Goal: Use online tool/utility: Utilize a website feature to perform a specific function

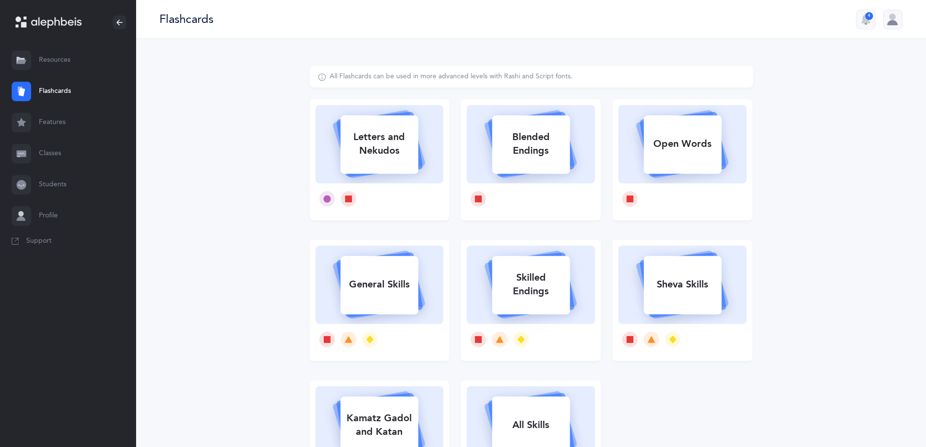
select select
select select "single"
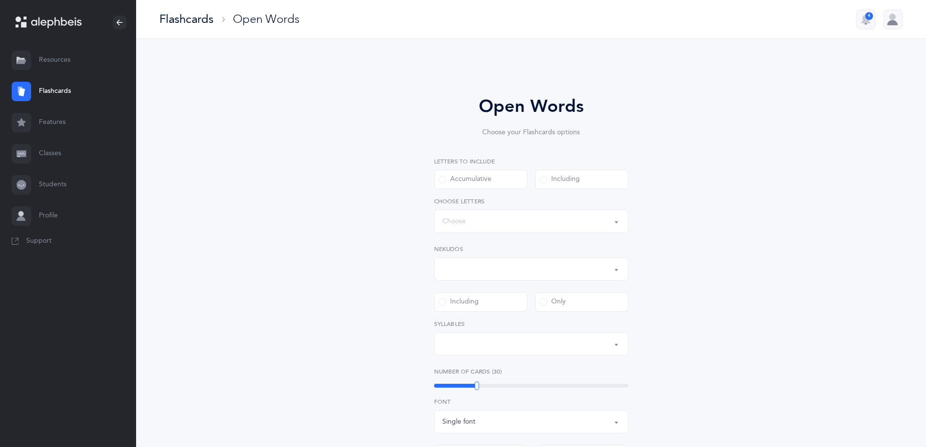
select select "all"
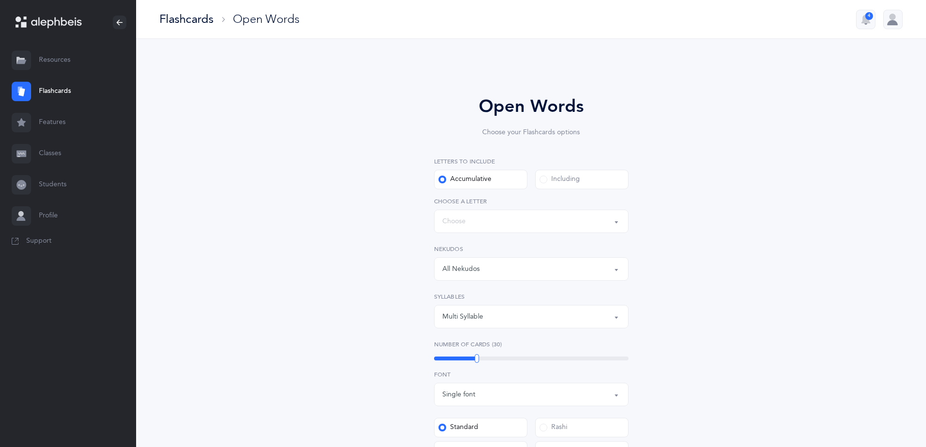
click at [555, 272] on div "All Nekudos" at bounding box center [531, 269] width 178 height 17
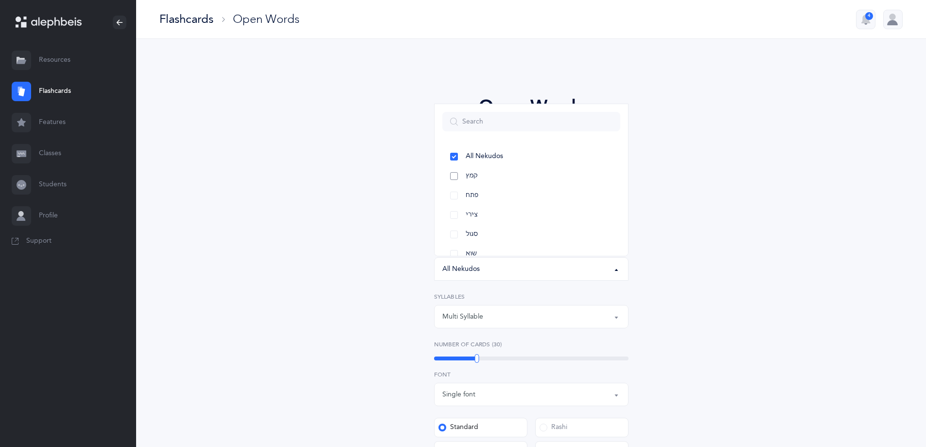
click at [530, 177] on link "קמץ" at bounding box center [531, 175] width 178 height 19
select select "28"
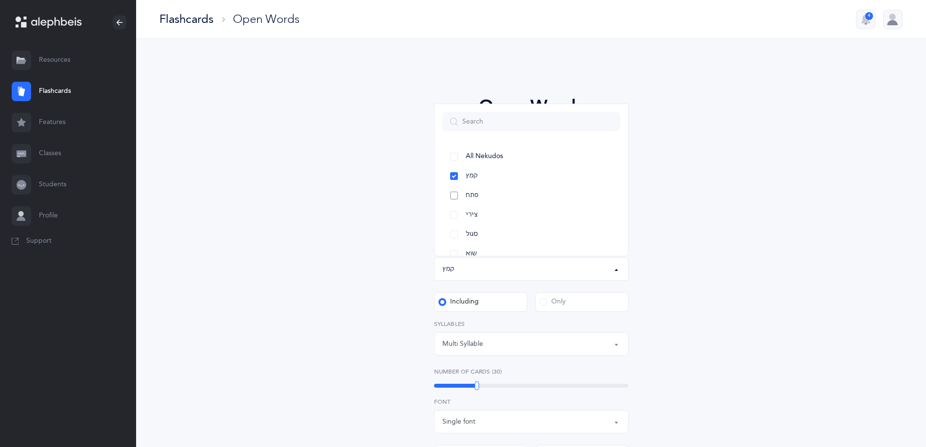
click at [482, 195] on link "פתח" at bounding box center [531, 195] width 178 height 19
click at [478, 216] on link "צירי" at bounding box center [531, 214] width 178 height 19
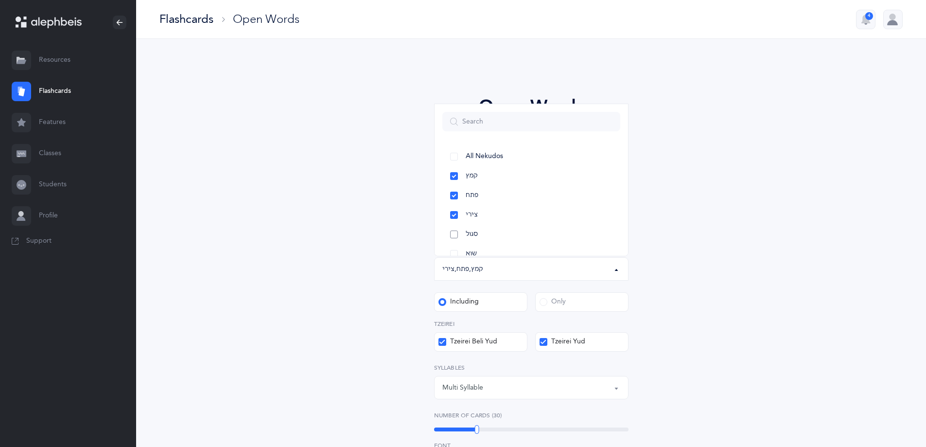
click at [474, 230] on span "סגול" at bounding box center [472, 234] width 12 height 9
click at [380, 225] on div "Open Words Choose your Flashcards options Letters to include Accumulative [PERS…" at bounding box center [531, 407] width 443 height 682
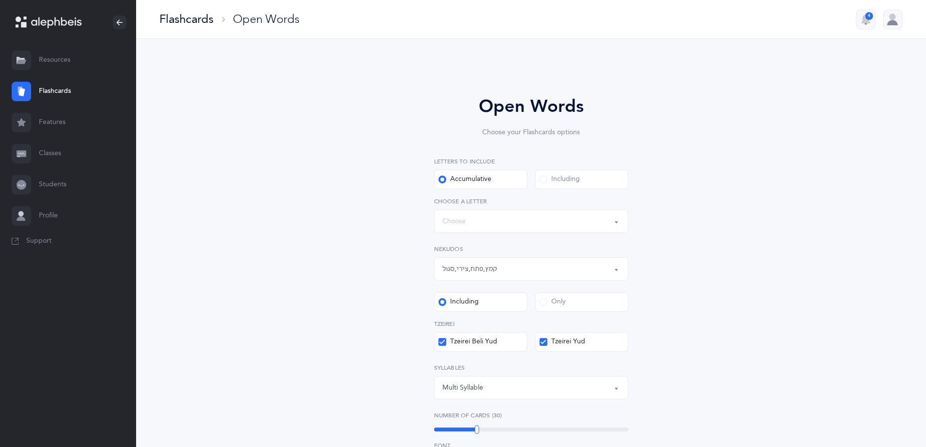
click at [592, 224] on div "Words up until: Choose" at bounding box center [531, 221] width 178 height 17
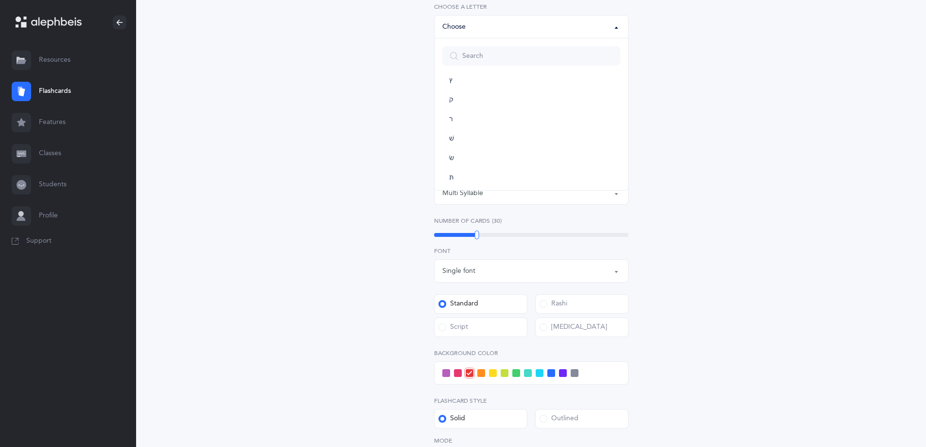
scroll to position [521, 0]
click at [454, 172] on span "ת" at bounding box center [451, 172] width 4 height 9
select select "27"
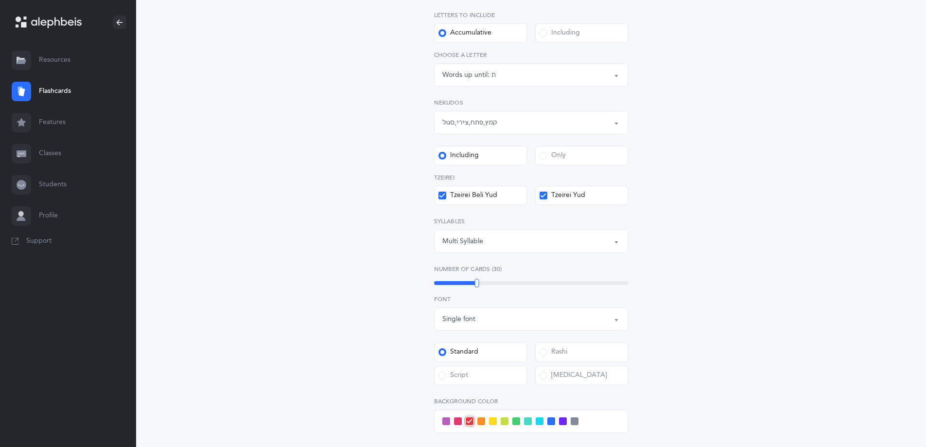
scroll to position [146, 0]
click at [568, 239] on div "Multi Syllable" at bounding box center [531, 241] width 178 height 17
click at [507, 307] on link "2" at bounding box center [531, 309] width 178 height 19
select select "2"
click at [695, 266] on div "Open Words Choose your Flashcards options Letters to include Accumulative [PERS…" at bounding box center [531, 261] width 443 height 682
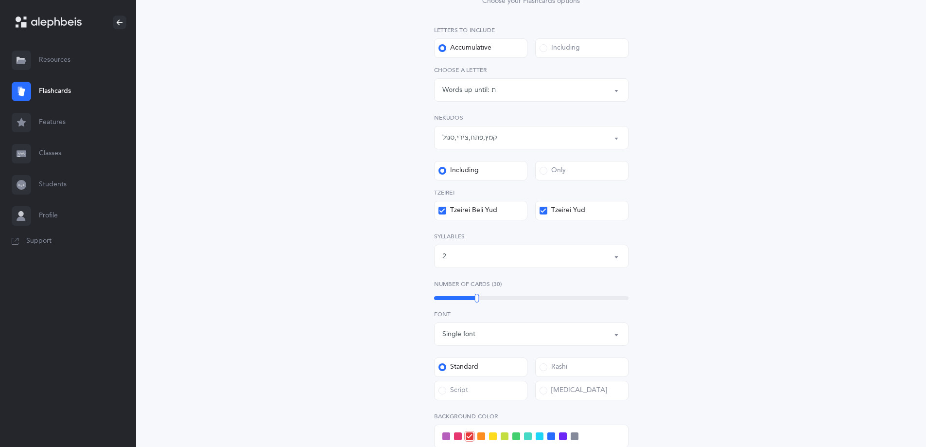
scroll to position [97, 0]
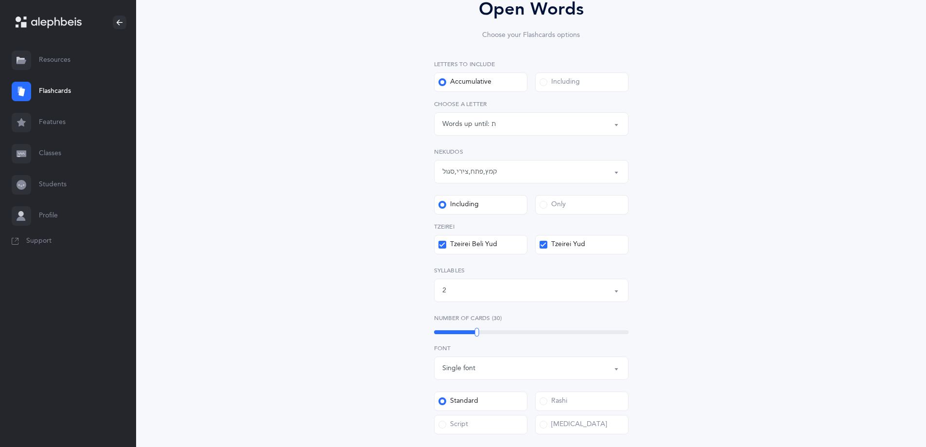
click at [559, 83] on div "Including" at bounding box center [560, 82] width 40 height 10
click at [0, 0] on input "Including" at bounding box center [0, 0] width 0 height 0
click at [504, 119] on div "Words including: All Letters" at bounding box center [531, 124] width 178 height 17
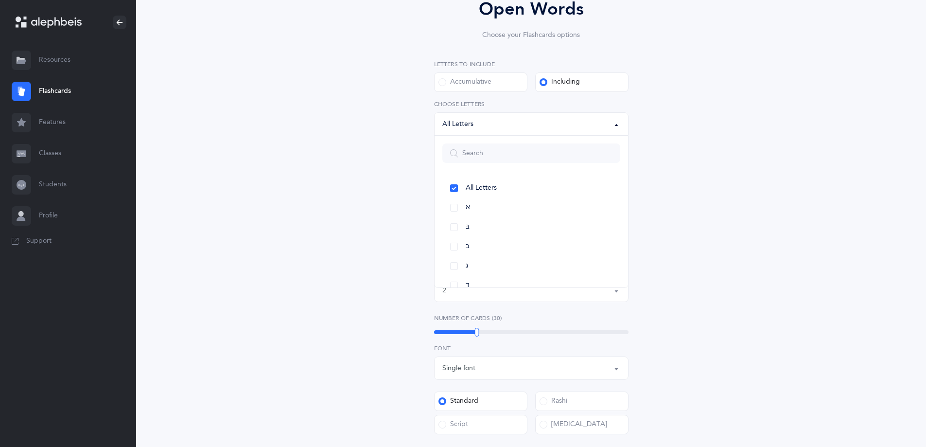
click at [765, 151] on div "Open Words Choose your Flashcards options Letters to include Accumulative [PERS…" at bounding box center [532, 310] width 506 height 682
click at [551, 203] on div "Only" at bounding box center [553, 205] width 26 height 10
click at [0, 0] on input "Only" at bounding box center [0, 0] width 0 height 0
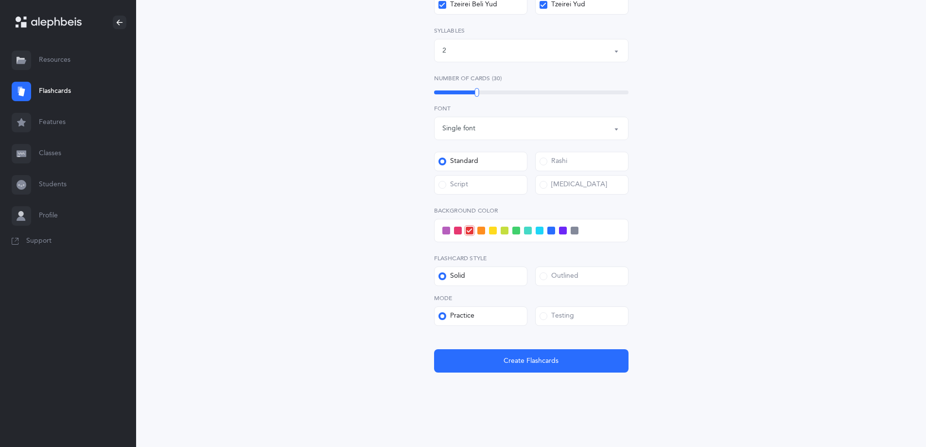
scroll to position [340, 0]
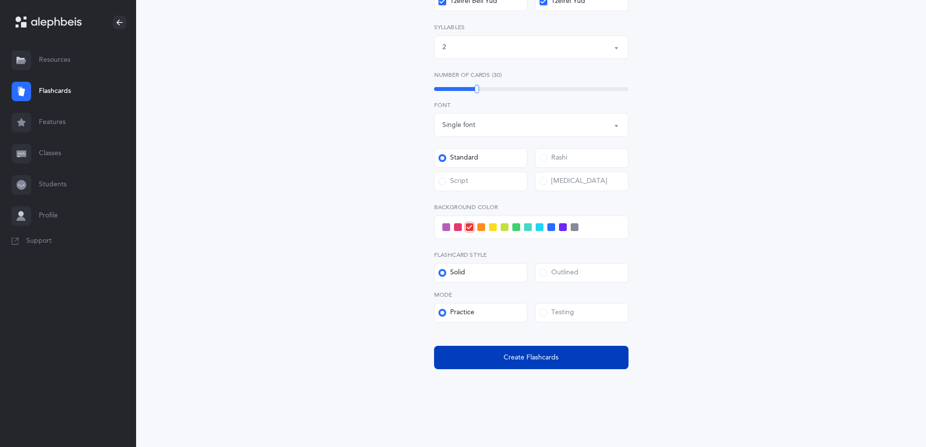
click at [600, 365] on button "Create Flashcards" at bounding box center [531, 357] width 195 height 23
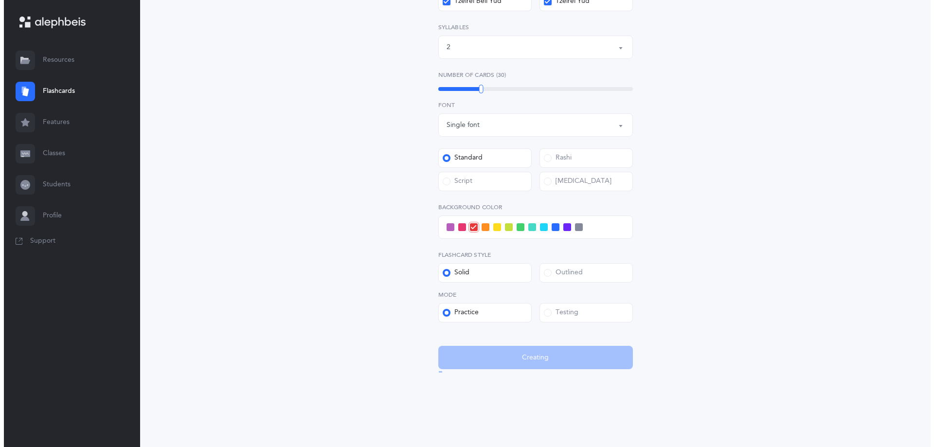
scroll to position [0, 0]
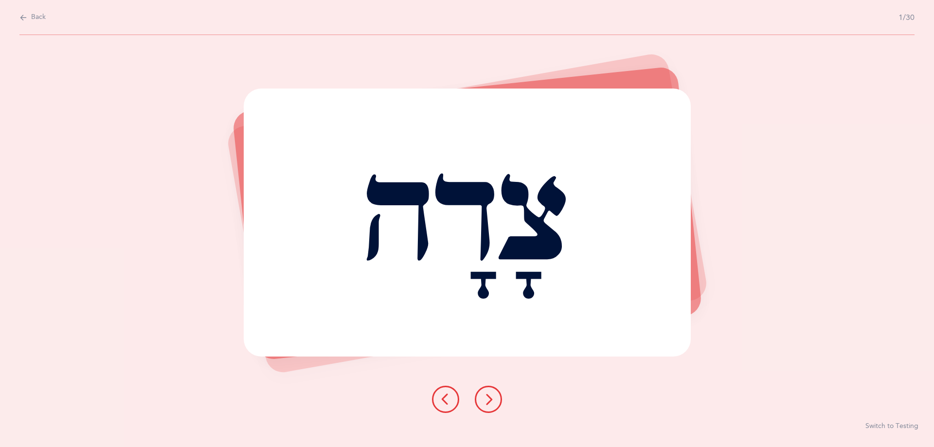
click at [491, 400] on icon at bounding box center [488, 399] width 12 height 12
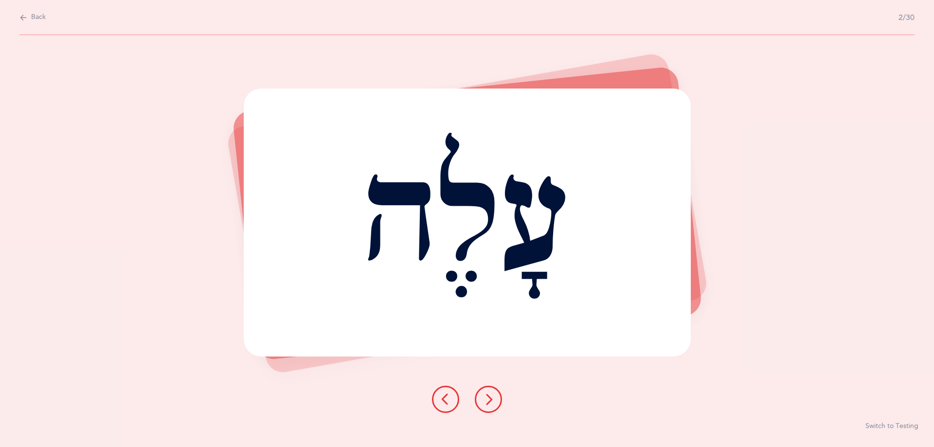
click at [491, 400] on icon at bounding box center [488, 399] width 12 height 12
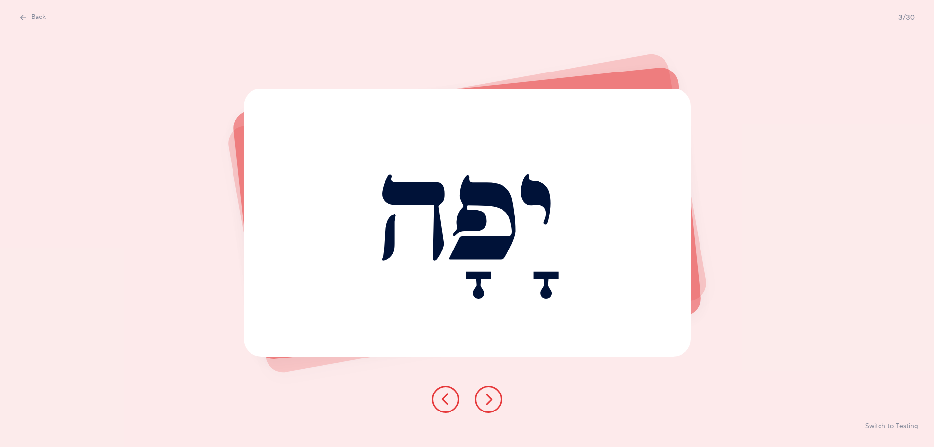
click at [491, 400] on icon at bounding box center [488, 399] width 12 height 12
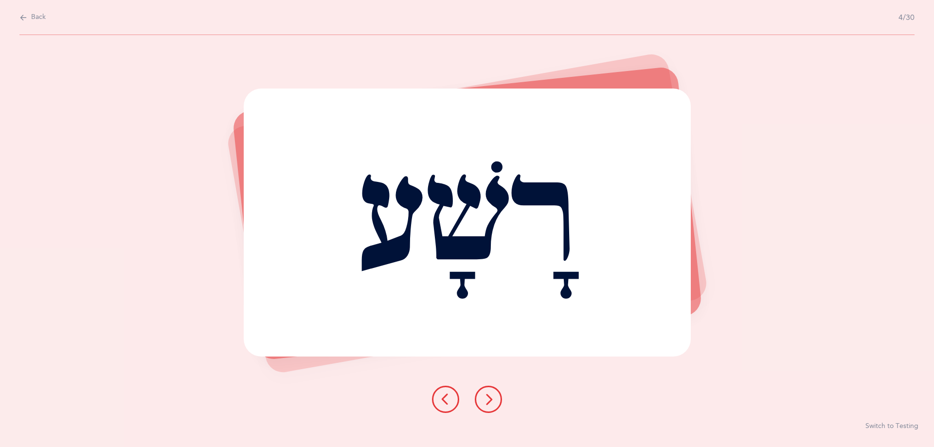
click at [491, 400] on icon at bounding box center [488, 399] width 12 height 12
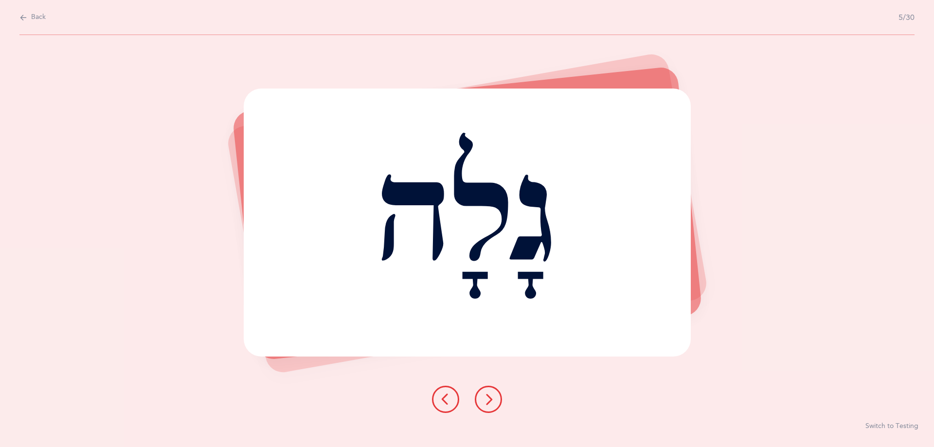
click at [491, 400] on icon at bounding box center [488, 399] width 12 height 12
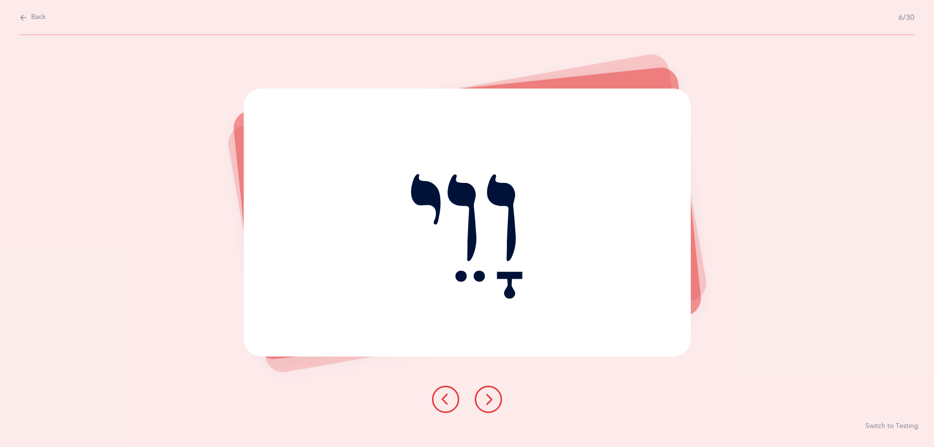
click at [494, 395] on icon at bounding box center [488, 399] width 12 height 12
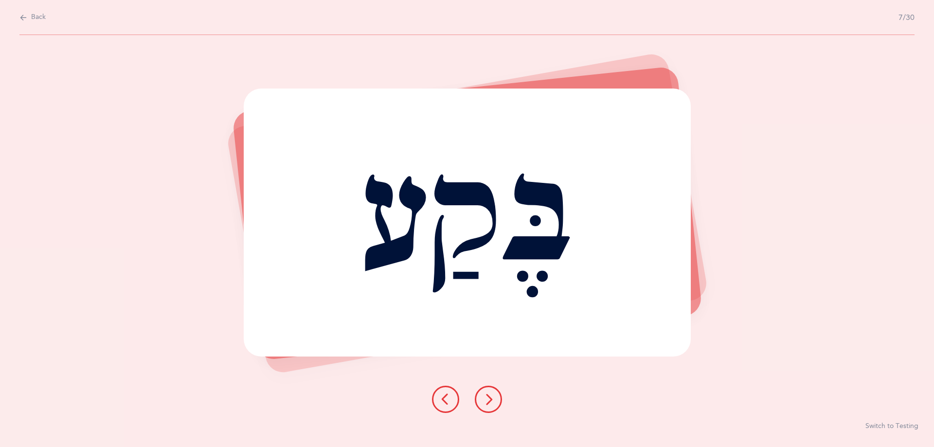
click at [491, 407] on button at bounding box center [488, 399] width 27 height 27
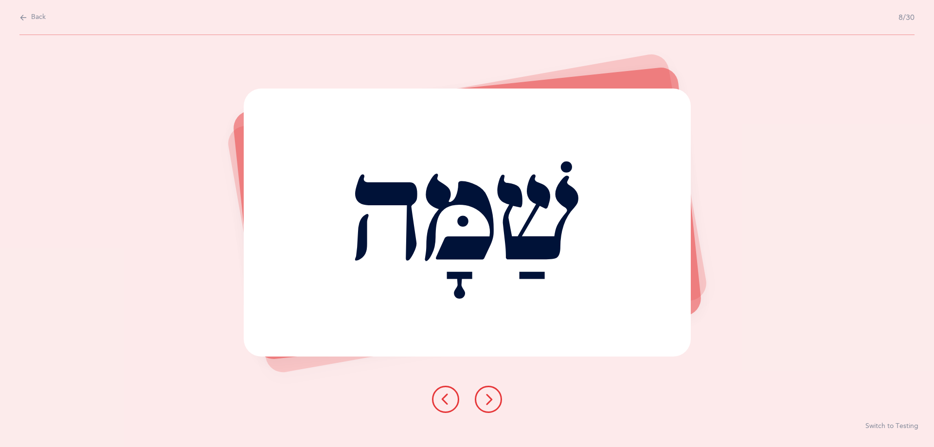
click at [491, 407] on button at bounding box center [488, 399] width 27 height 27
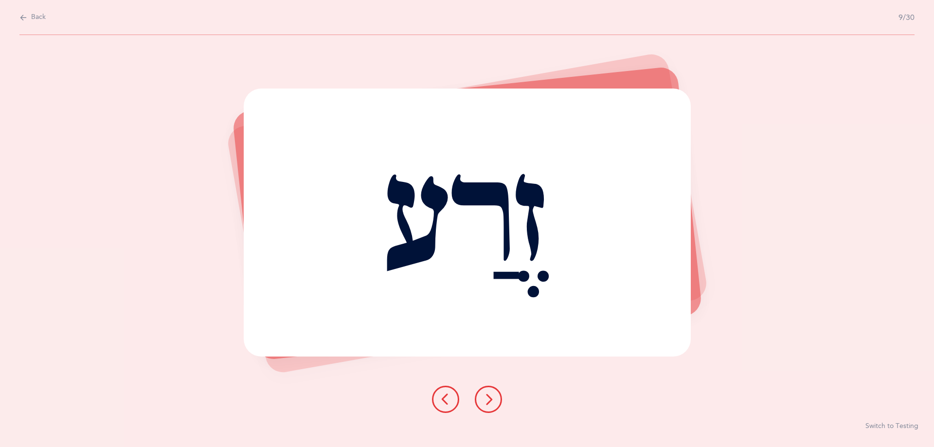
click at [491, 407] on button at bounding box center [488, 399] width 27 height 27
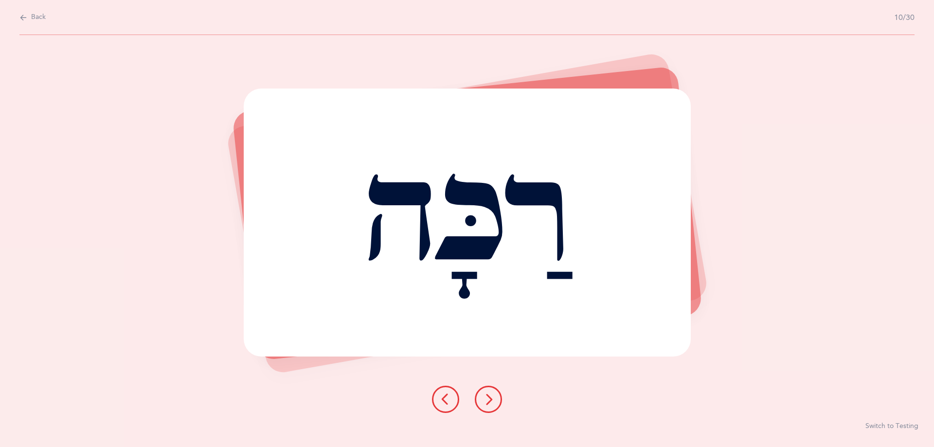
click at [491, 407] on button at bounding box center [488, 399] width 27 height 27
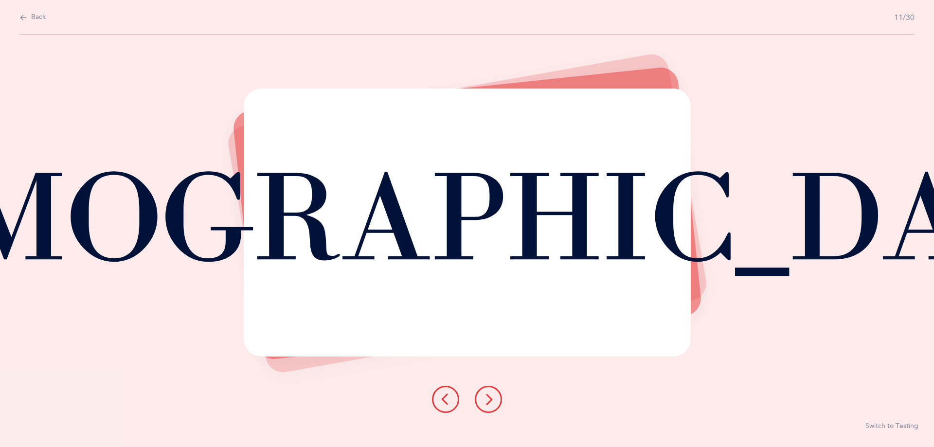
click at [485, 401] on icon at bounding box center [488, 399] width 12 height 12
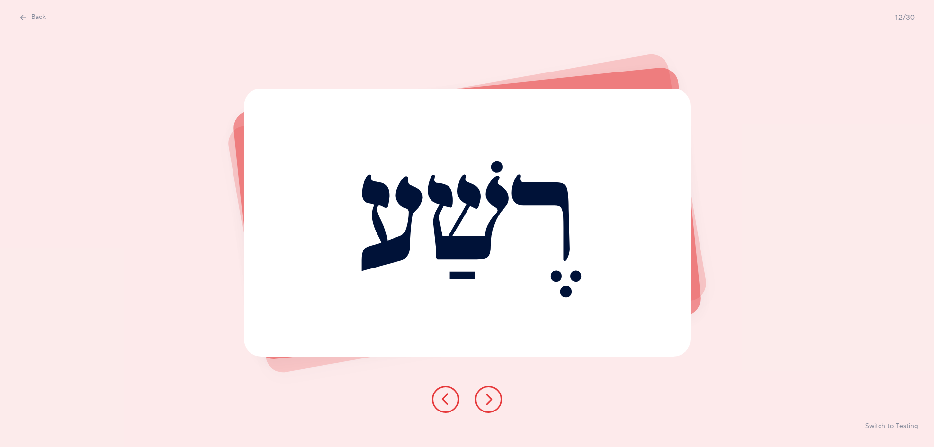
click at [484, 401] on icon at bounding box center [488, 399] width 12 height 12
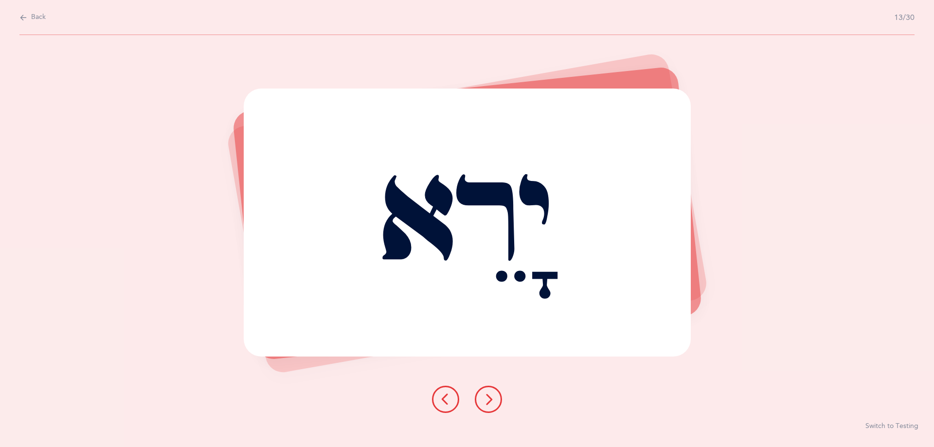
click at [484, 401] on icon at bounding box center [488, 399] width 12 height 12
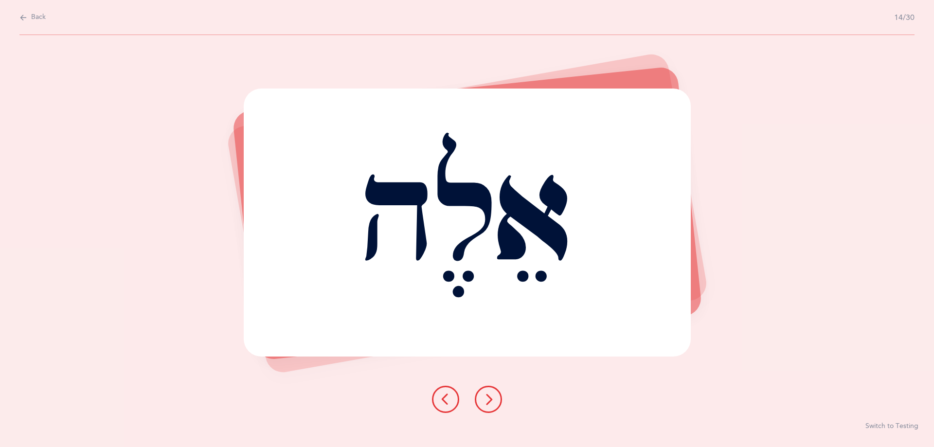
click at [484, 401] on icon at bounding box center [488, 399] width 12 height 12
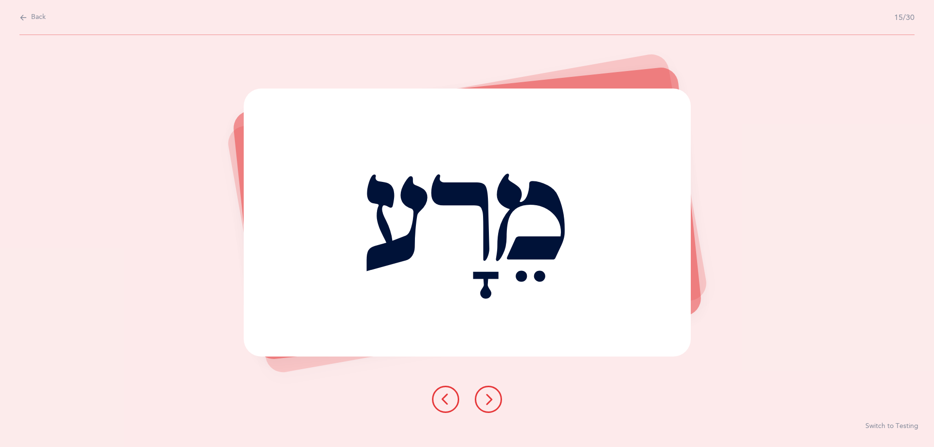
click at [484, 401] on icon at bounding box center [488, 399] width 12 height 12
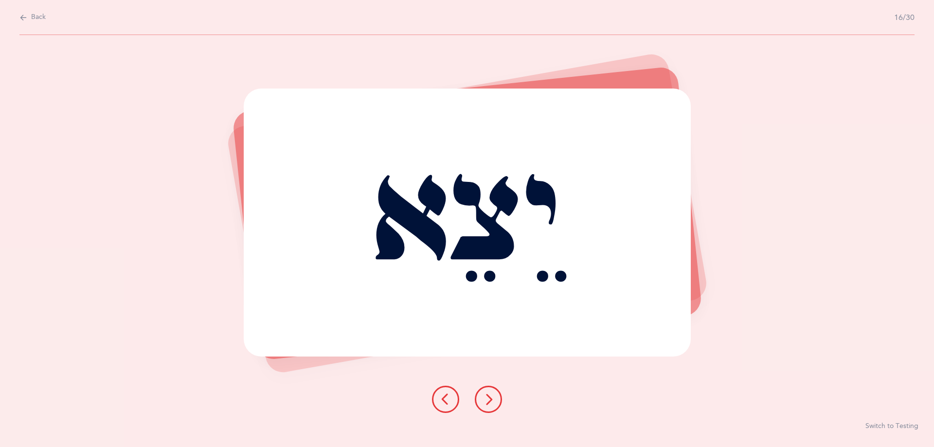
click at [484, 401] on icon at bounding box center [488, 399] width 12 height 12
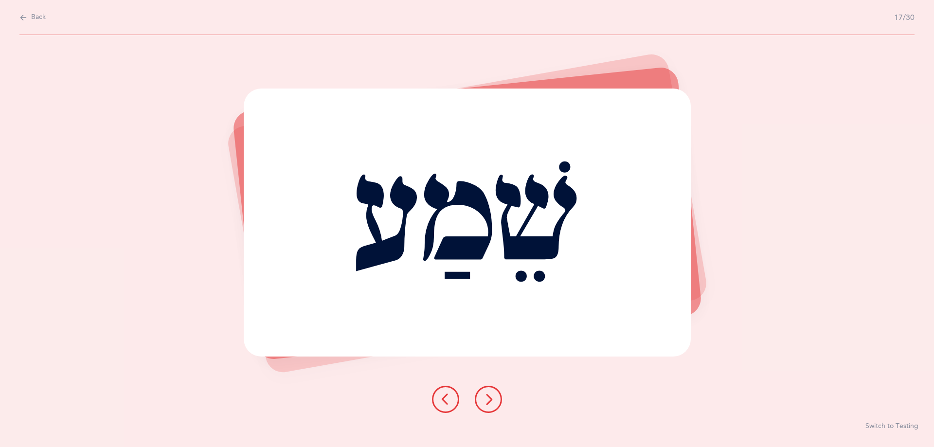
click at [484, 401] on icon at bounding box center [488, 399] width 12 height 12
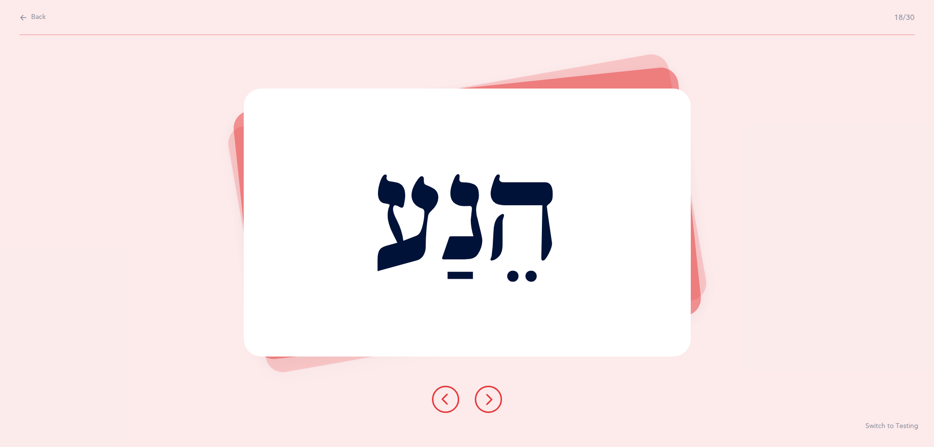
click at [484, 401] on icon at bounding box center [488, 399] width 12 height 12
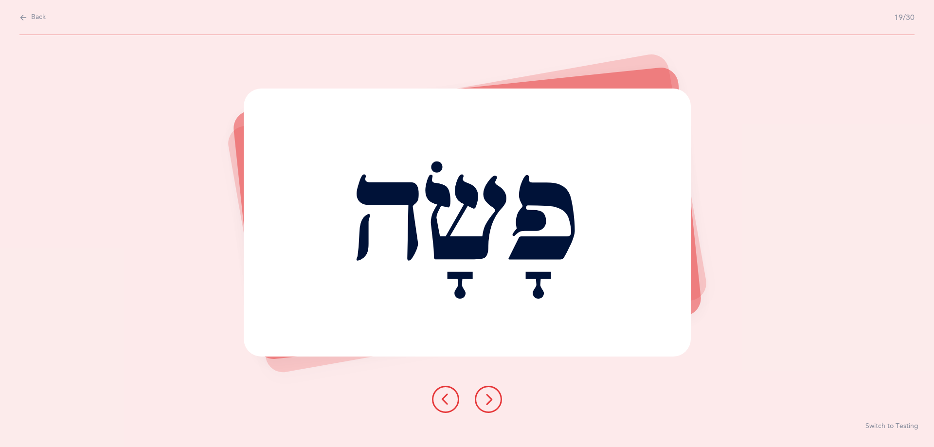
click at [478, 403] on button at bounding box center [488, 399] width 27 height 27
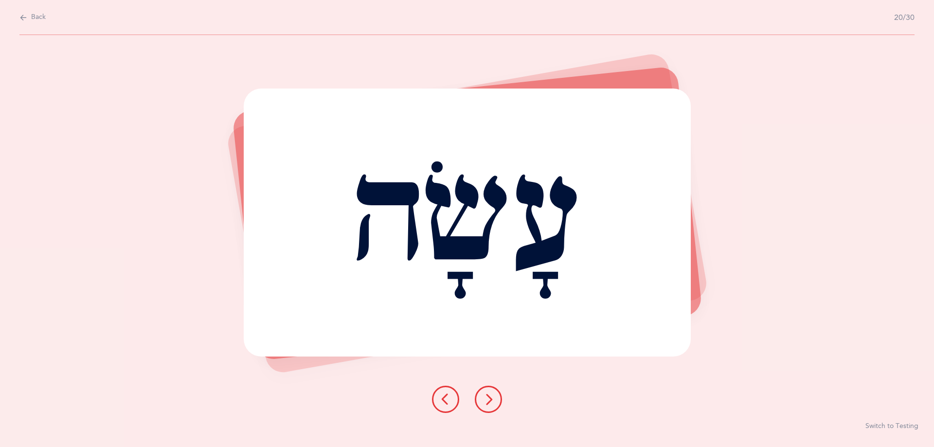
click at [478, 403] on button at bounding box center [488, 399] width 27 height 27
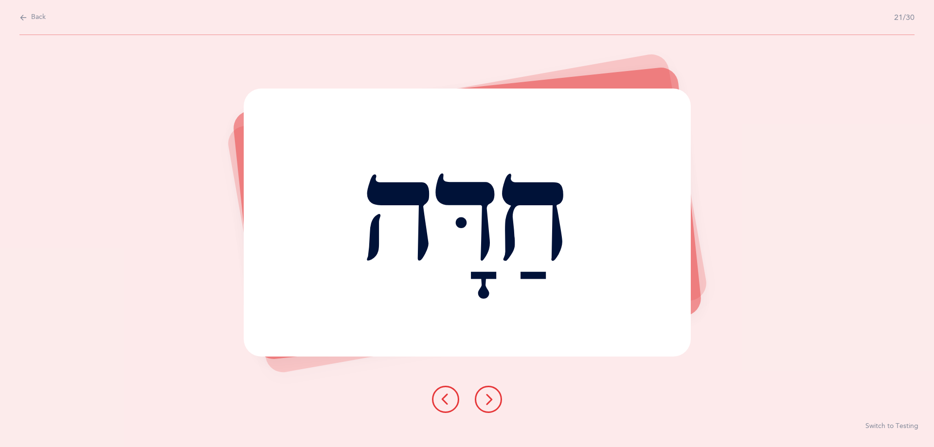
click at [478, 403] on button at bounding box center [488, 399] width 27 height 27
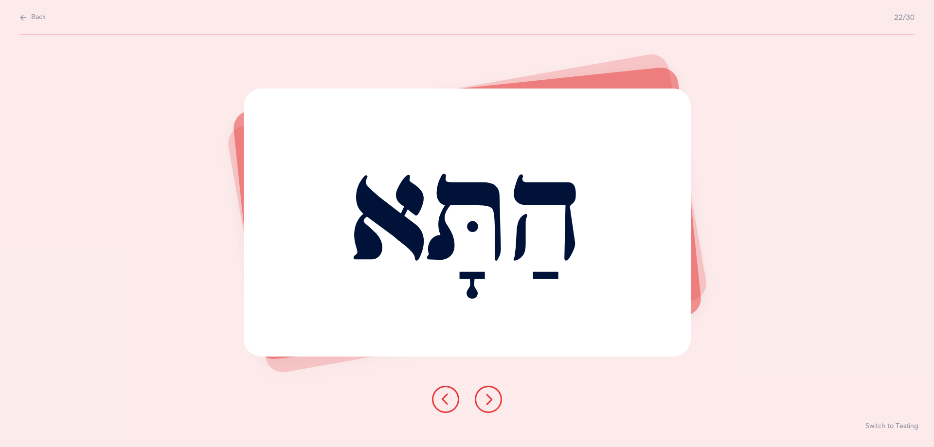
click at [486, 404] on icon at bounding box center [488, 399] width 12 height 12
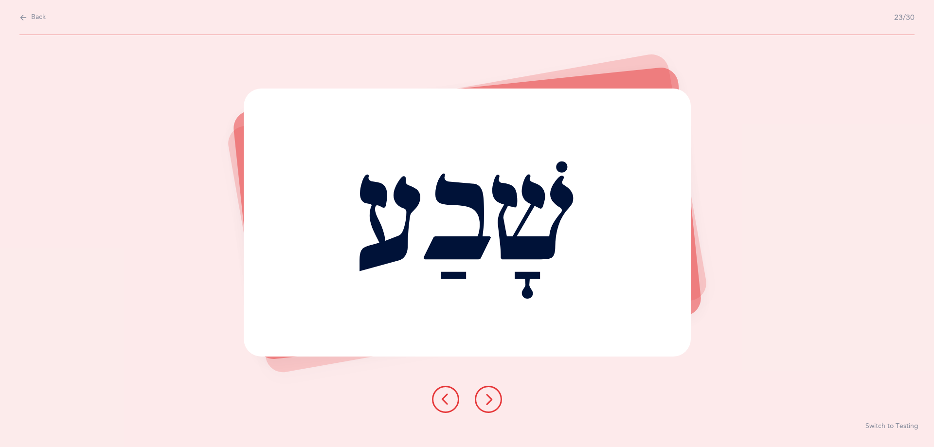
click at [483, 398] on icon at bounding box center [488, 399] width 12 height 12
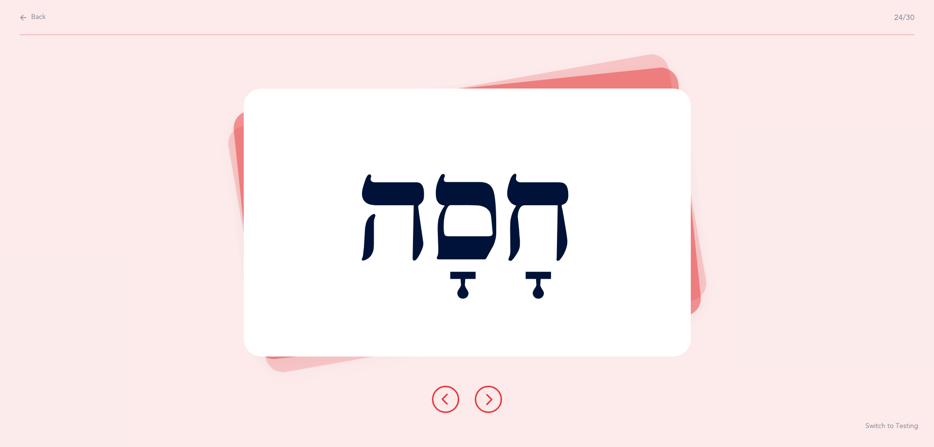
click at [486, 399] on icon at bounding box center [488, 399] width 12 height 12
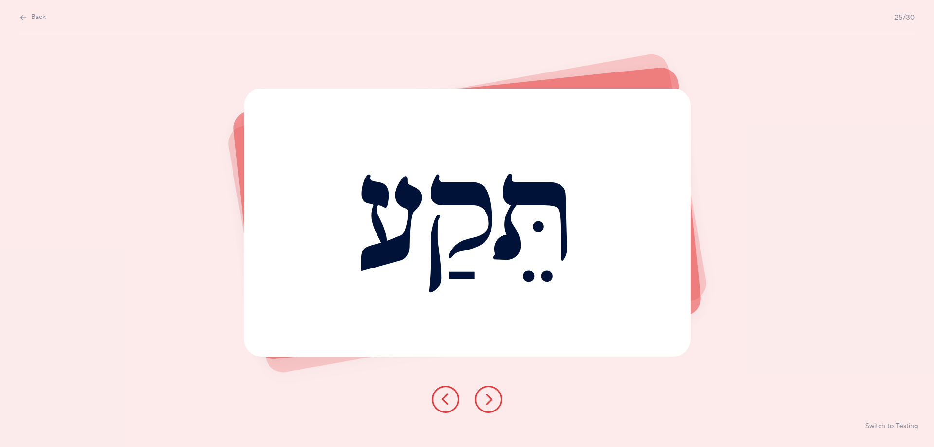
click at [486, 399] on icon at bounding box center [488, 399] width 12 height 12
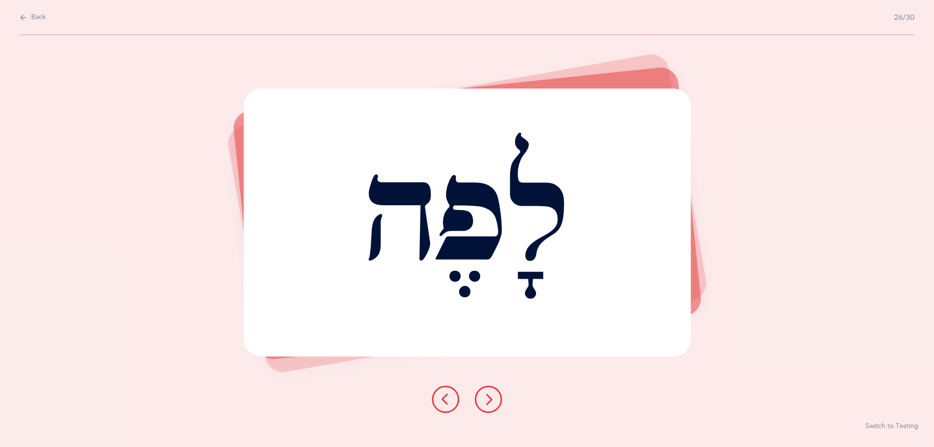
click at [486, 399] on icon at bounding box center [488, 399] width 12 height 12
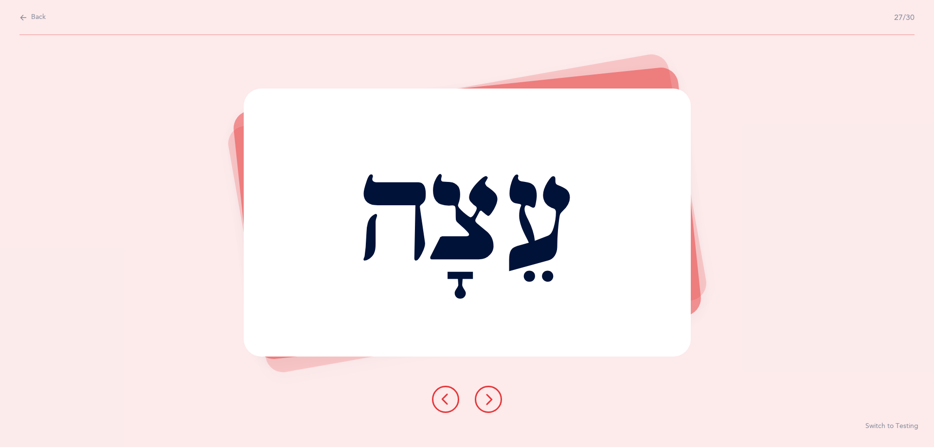
click at [486, 399] on icon at bounding box center [488, 399] width 12 height 12
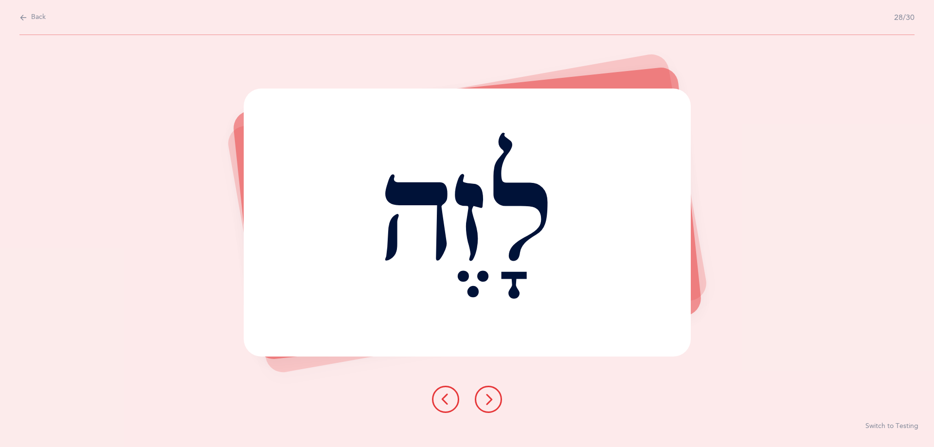
click at [486, 399] on icon at bounding box center [488, 399] width 12 height 12
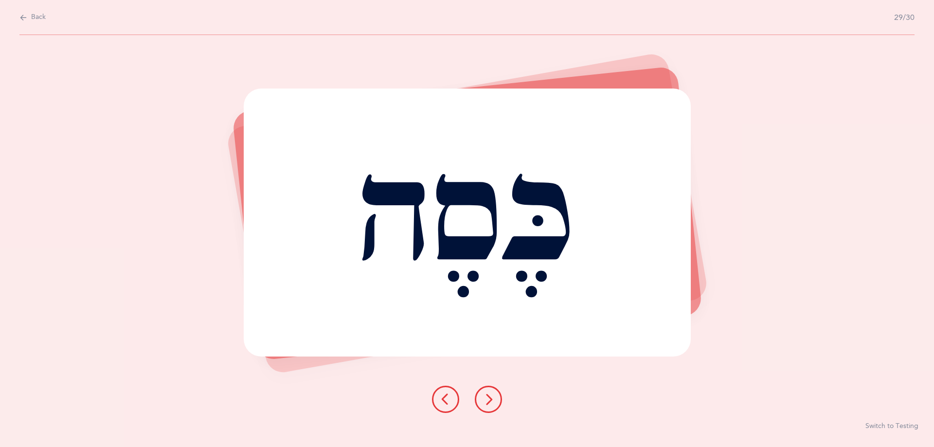
click at [486, 399] on icon at bounding box center [488, 399] width 12 height 12
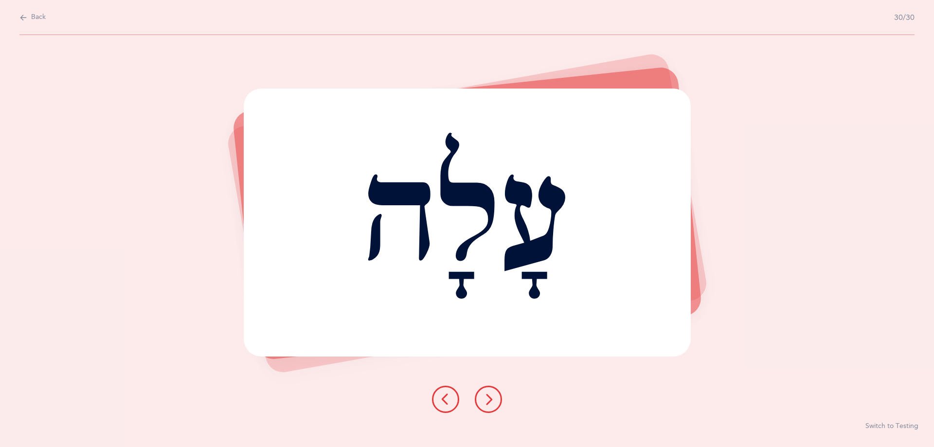
click at [486, 399] on icon at bounding box center [488, 399] width 12 height 12
